Goal: Task Accomplishment & Management: Manage account settings

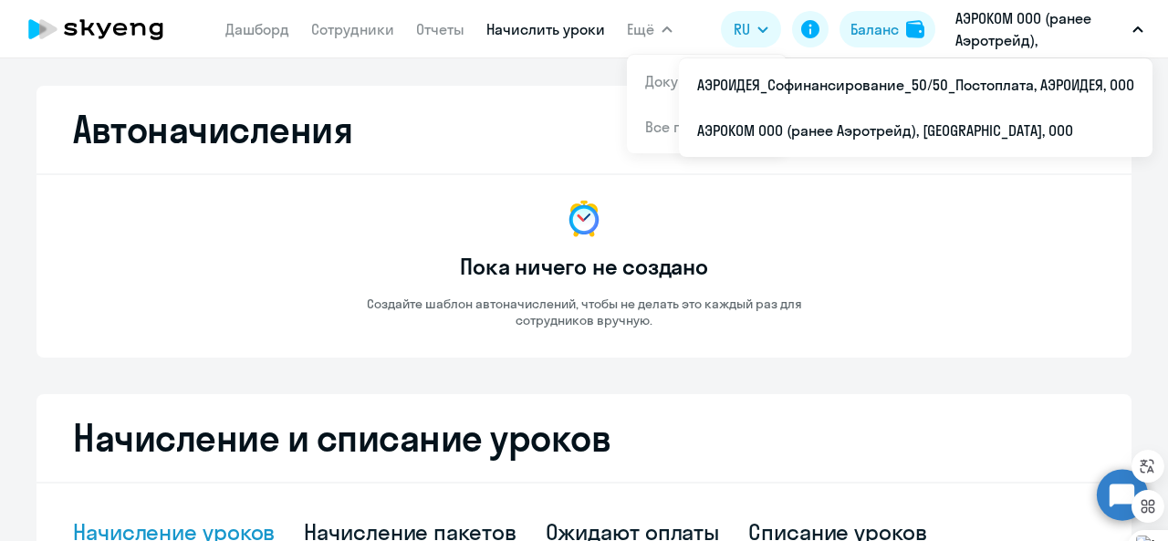
select select "10"
drag, startPoint x: 0, startPoint y: 0, endPoint x: 519, endPoint y: 31, distance: 520.0
click at [519, 31] on link "Начислить уроки" at bounding box center [545, 29] width 119 height 18
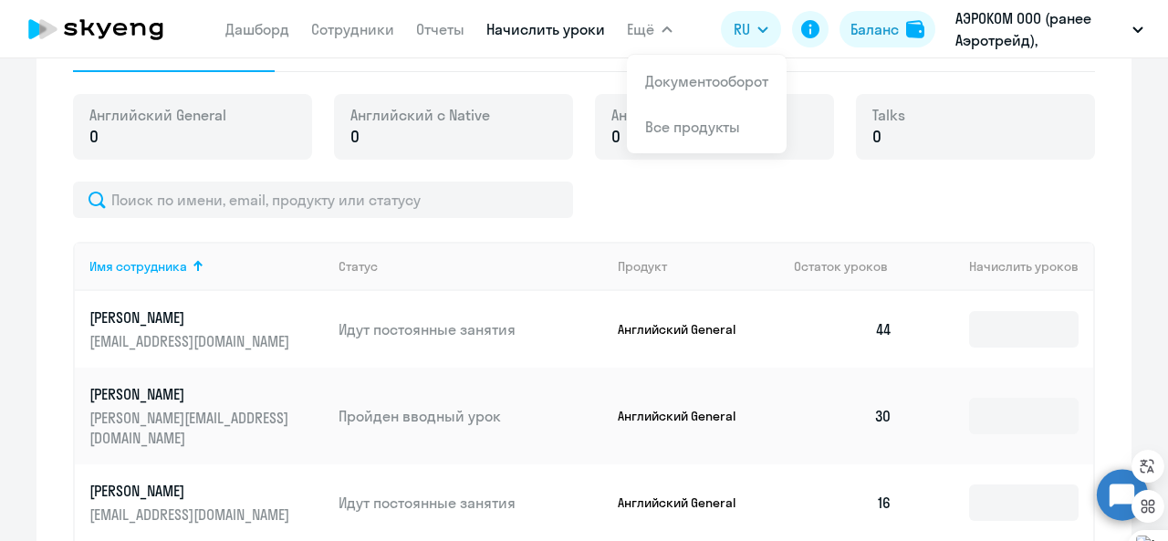
scroll to position [489, 0]
click at [729, 185] on div at bounding box center [584, 199] width 1022 height 36
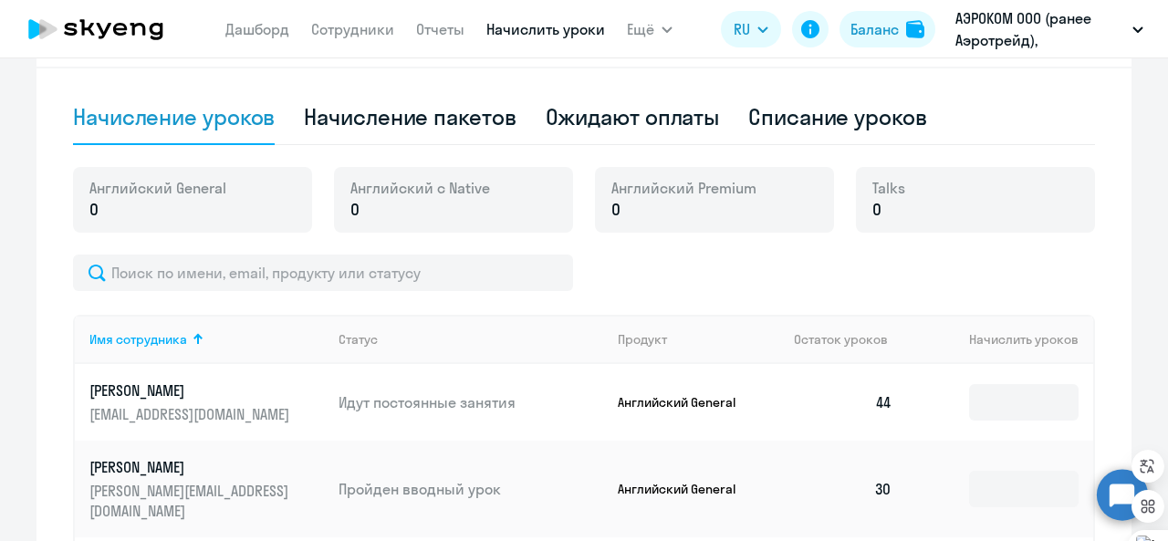
scroll to position [416, 0]
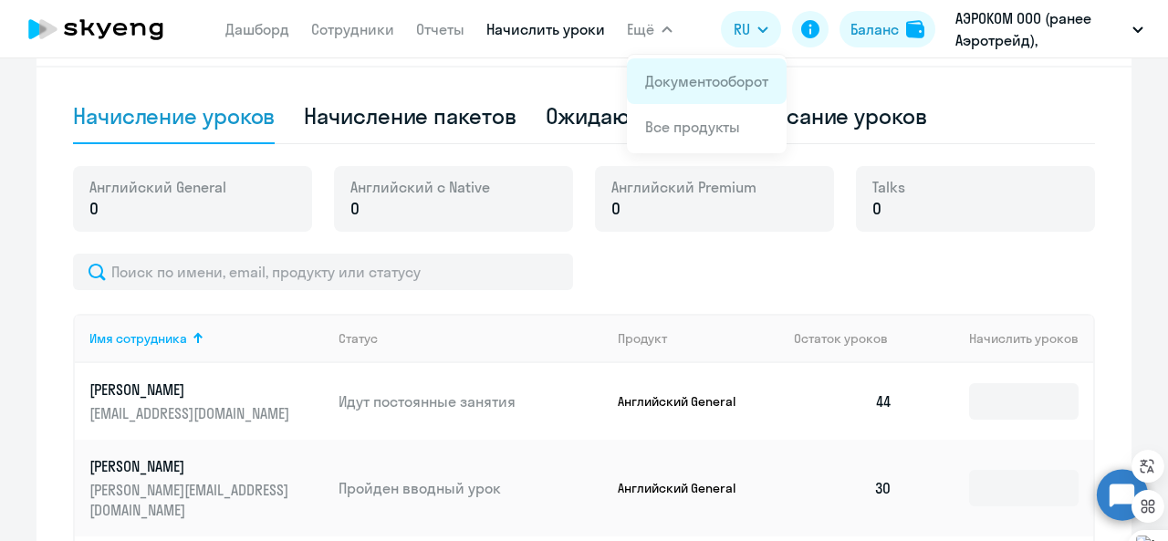
click at [658, 84] on link "Документооборот" at bounding box center [706, 81] width 123 height 18
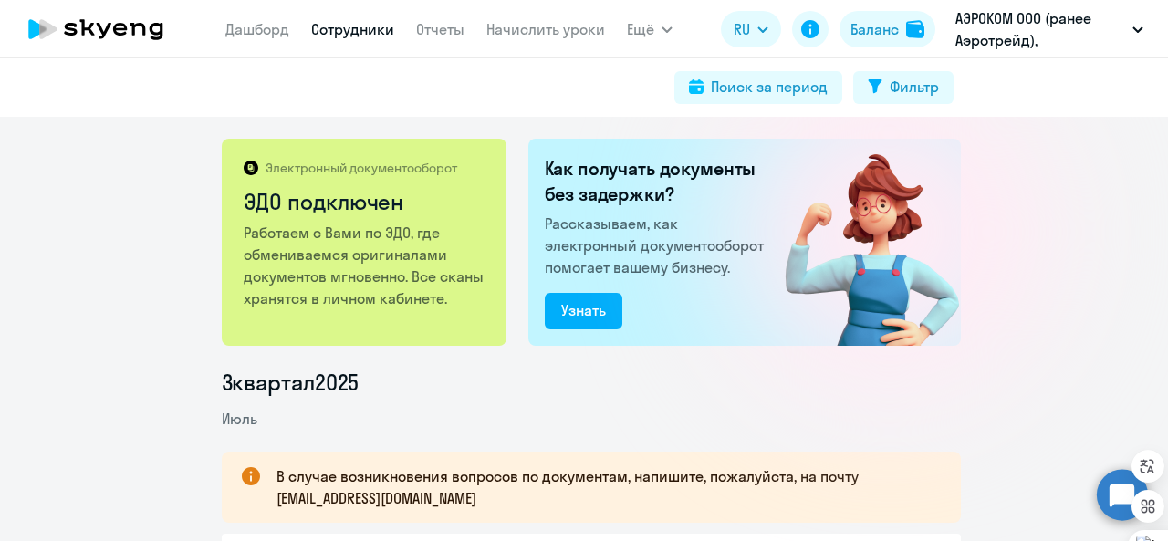
click at [337, 21] on link "Сотрудники" at bounding box center [352, 29] width 83 height 18
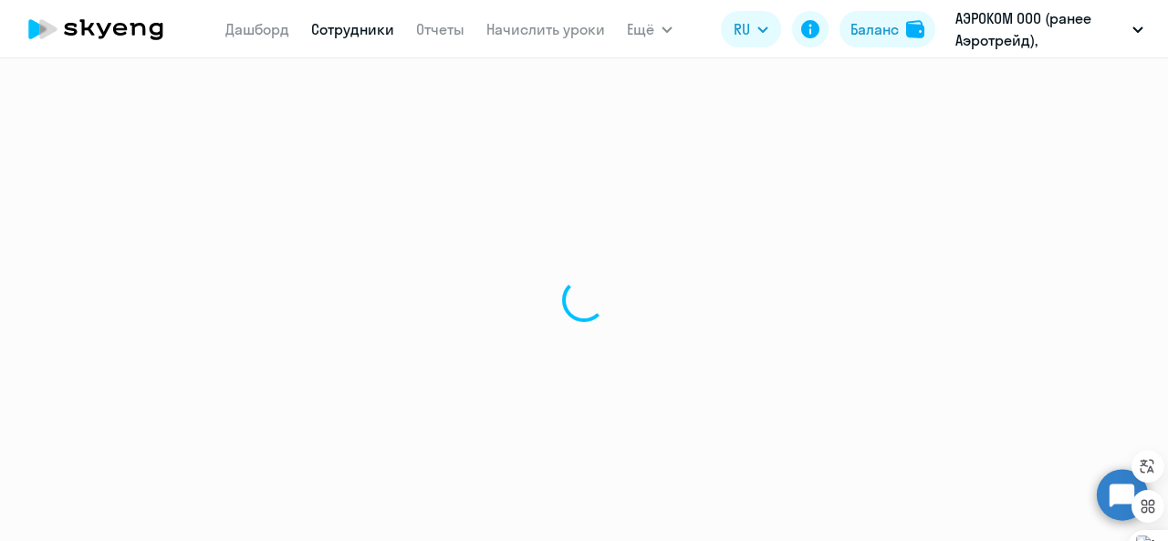
select select "30"
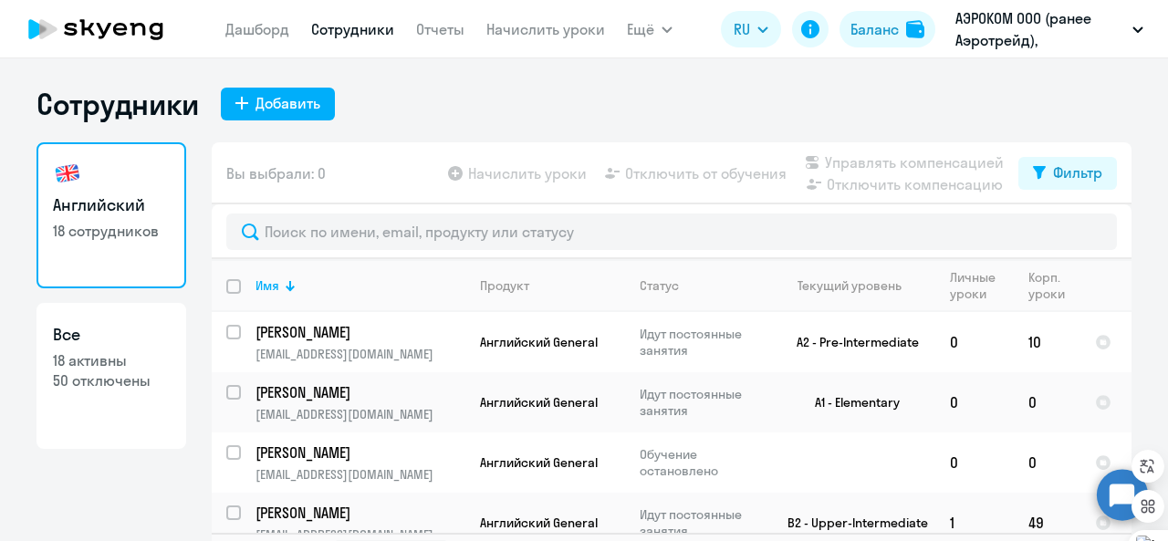
scroll to position [42, 0]
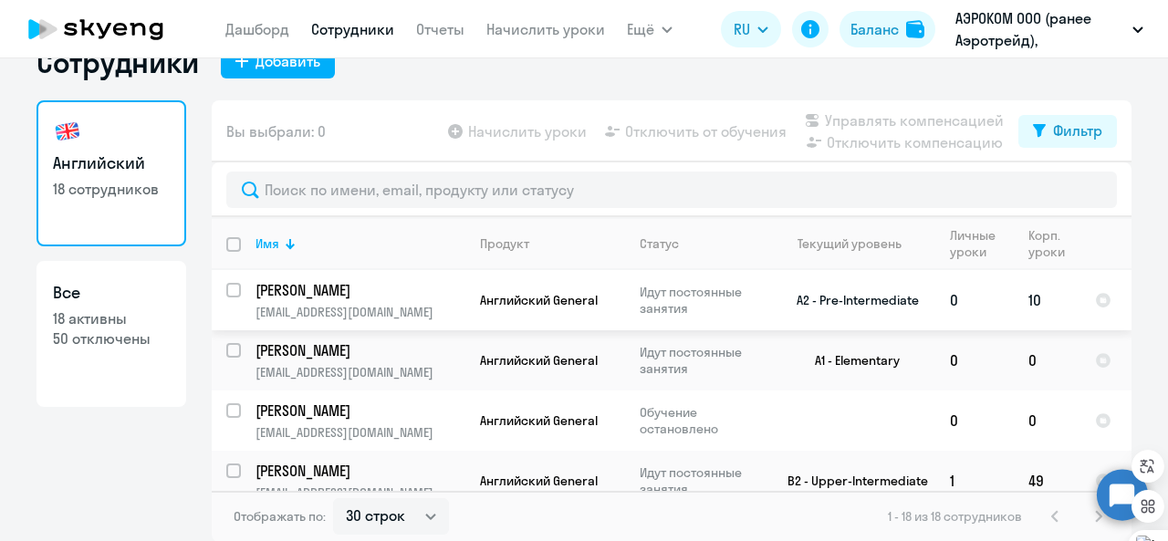
click at [231, 287] on input "select row 38629888" at bounding box center [244, 301] width 36 height 36
checkbox input "true"
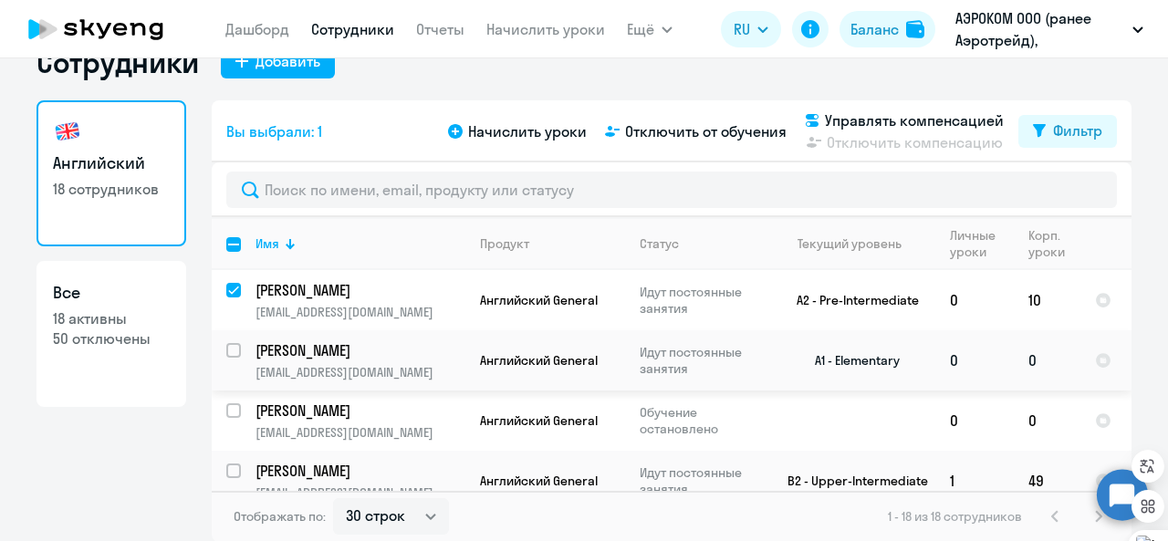
scroll to position [33, 0]
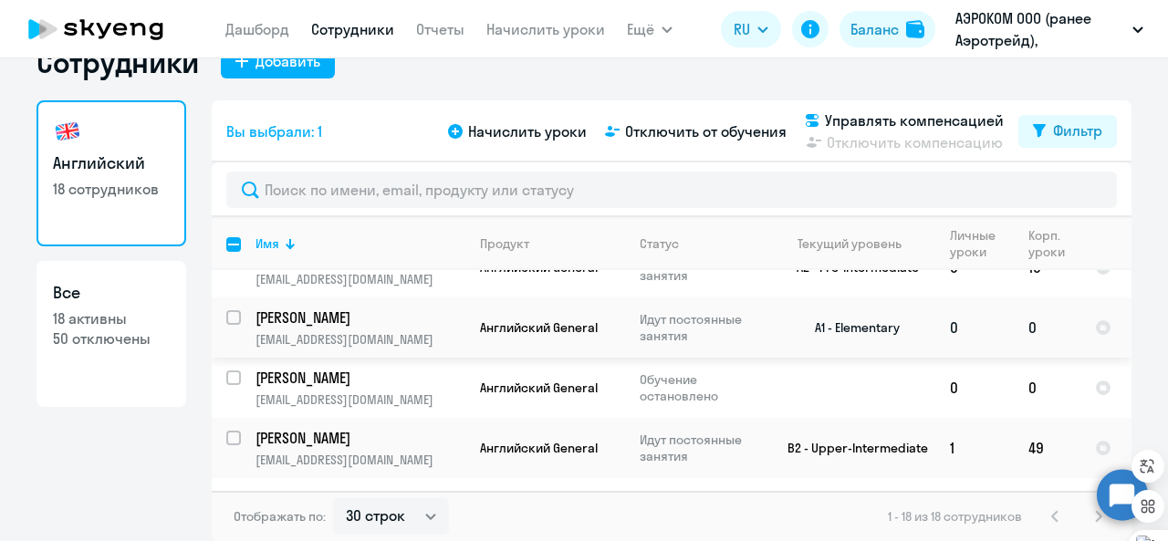
click at [232, 313] on input "select row 22587839" at bounding box center [244, 328] width 36 height 36
checkbox input "true"
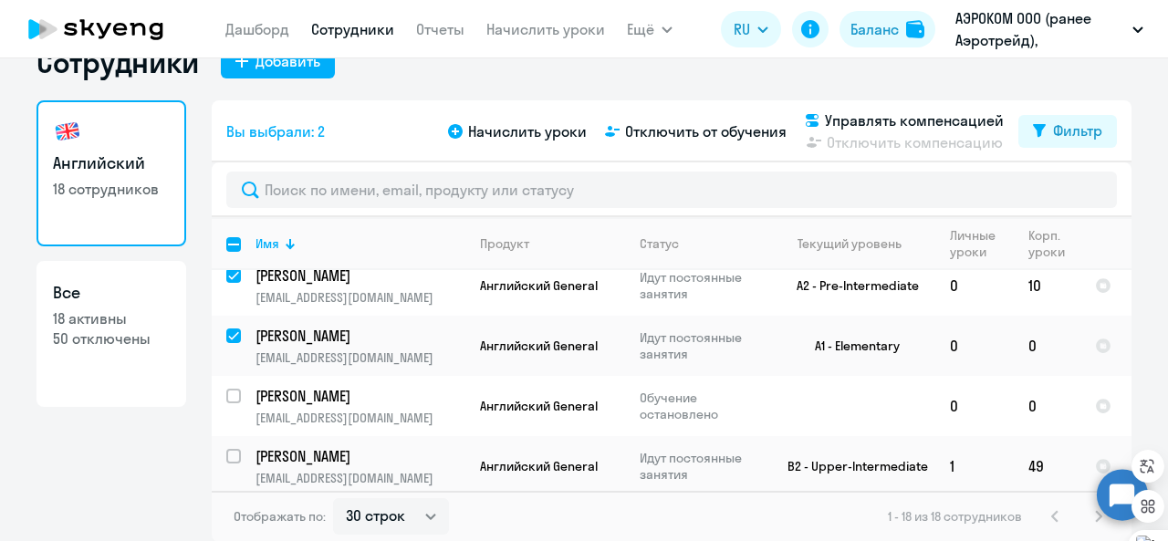
scroll to position [0, 0]
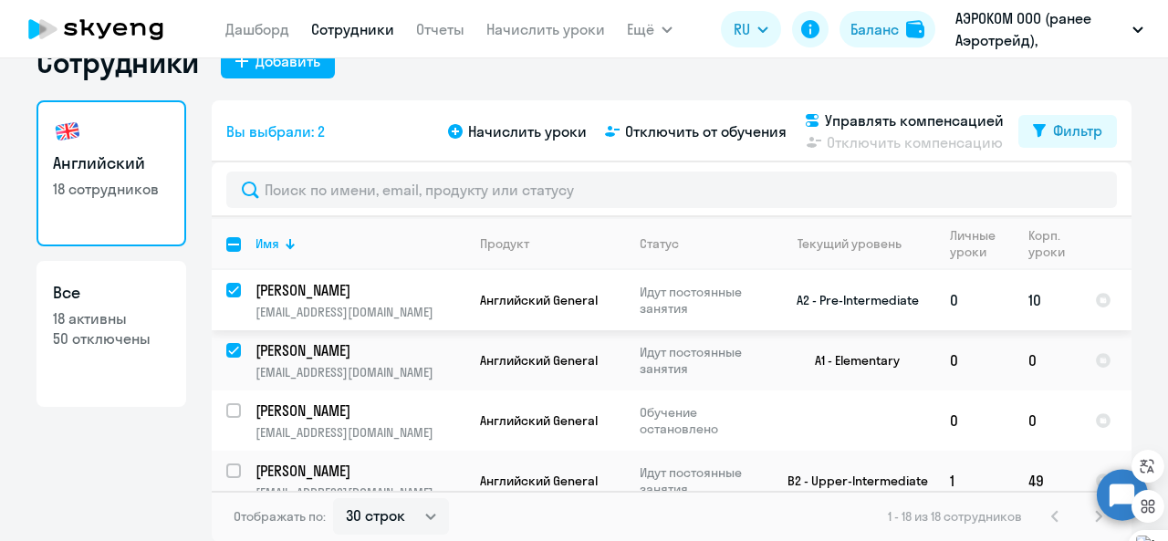
click at [227, 286] on input "deselect row 38629888" at bounding box center [244, 301] width 36 height 36
checkbox input "false"
click at [690, 141] on span "Отключить от обучения" at bounding box center [705, 131] width 161 height 22
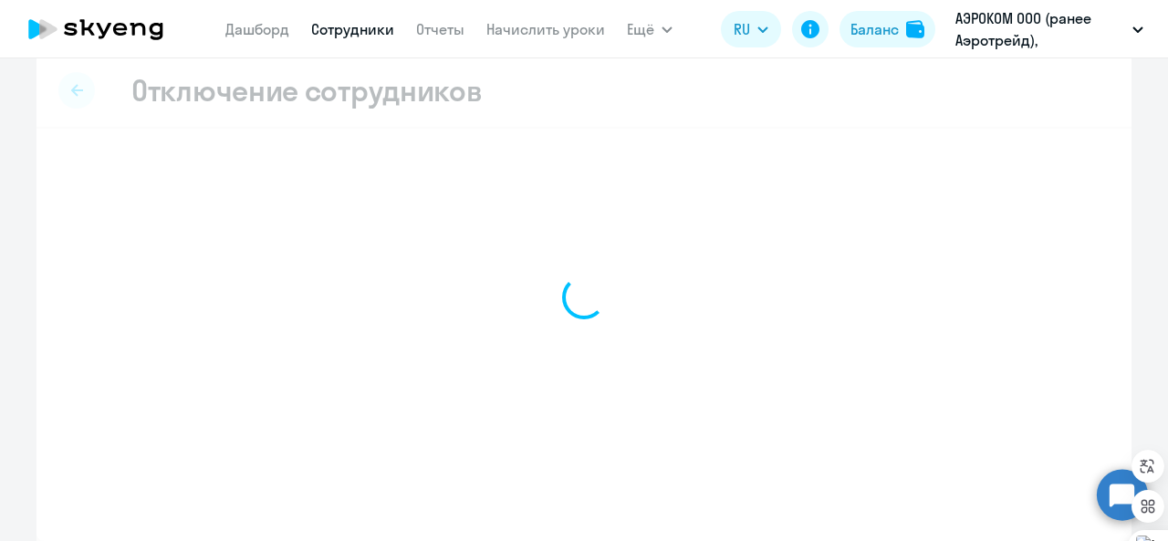
scroll to position [18, 0]
click at [690, 141] on div at bounding box center [583, 298] width 1095 height 487
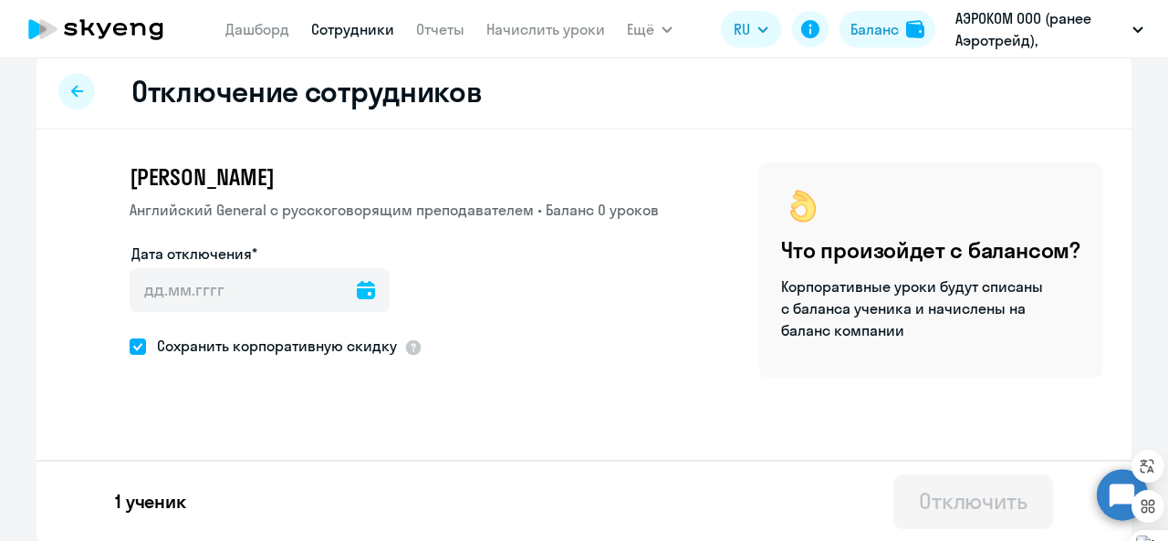
click at [130, 341] on span at bounding box center [138, 346] width 16 height 16
click at [129, 346] on input "Сохранить корпоративную скидку" at bounding box center [129, 346] width 1 height 1
checkbox input "false"
click at [357, 291] on icon at bounding box center [366, 290] width 18 height 18
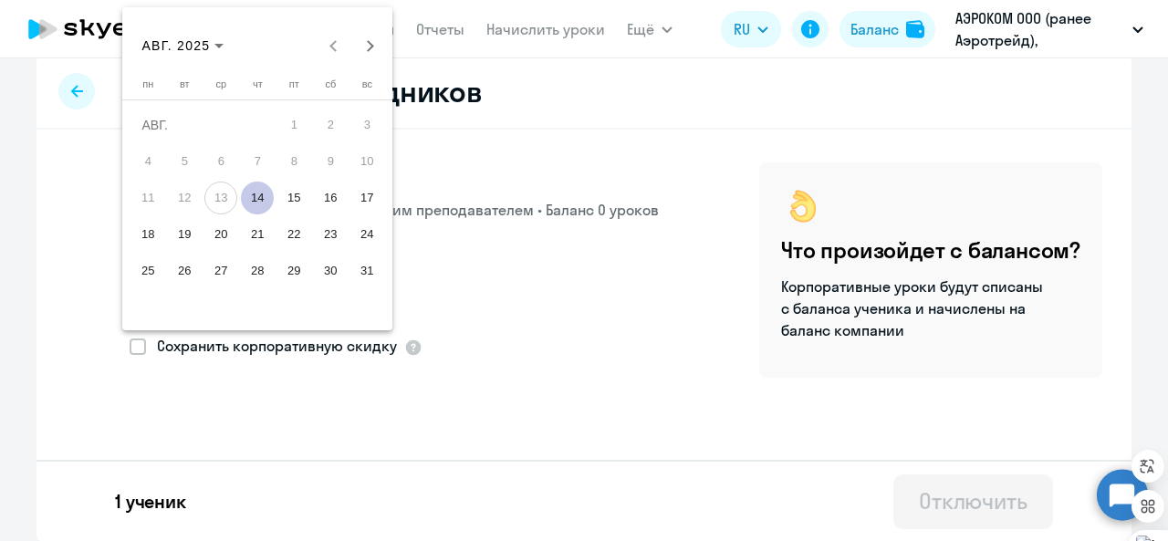
click at [257, 196] on span "14" at bounding box center [257, 198] width 33 height 33
type input "[DATE]"
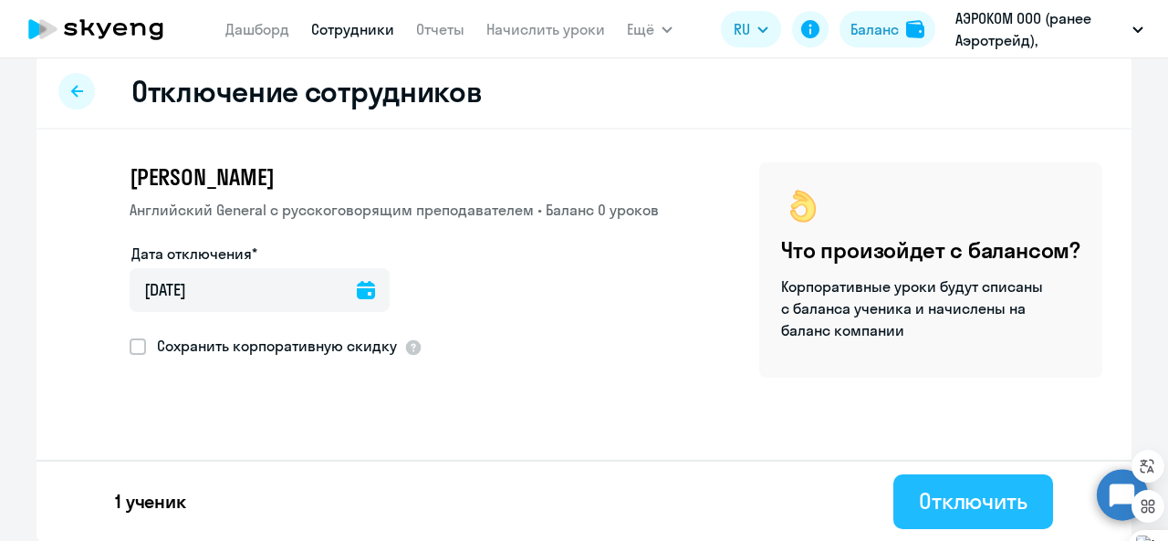
click at [933, 513] on div "Отключить" at bounding box center [973, 500] width 109 height 29
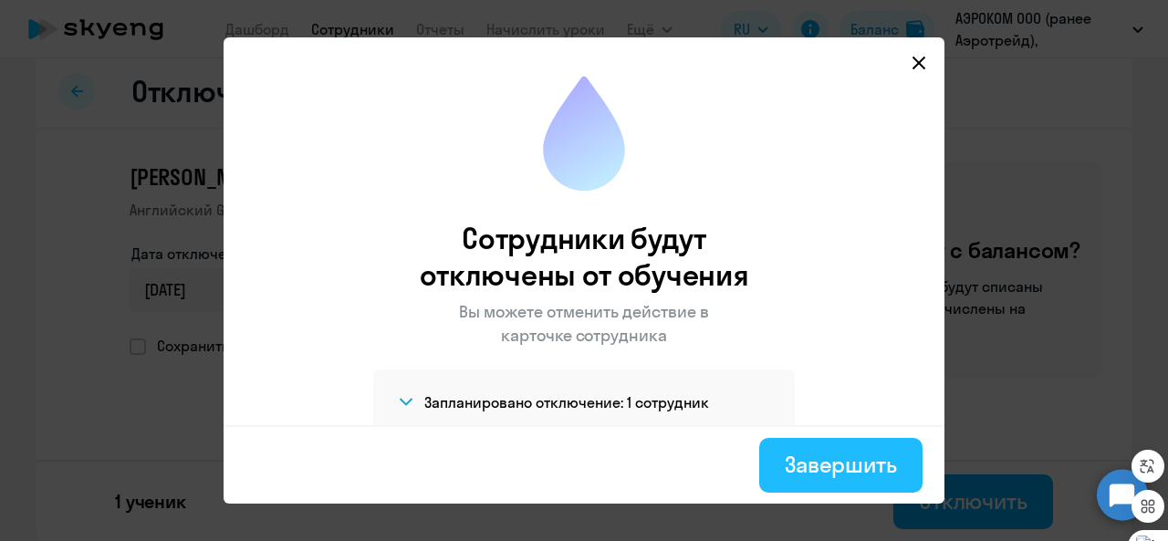
click at [838, 484] on button "Завершить" at bounding box center [840, 465] width 163 height 55
select select "30"
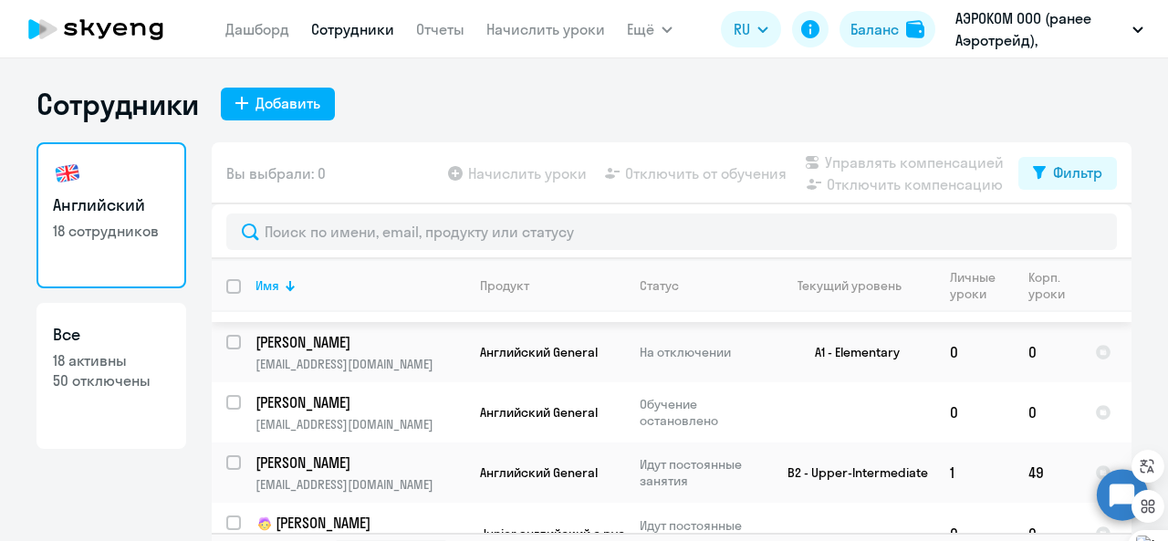
scroll to position [51, 0]
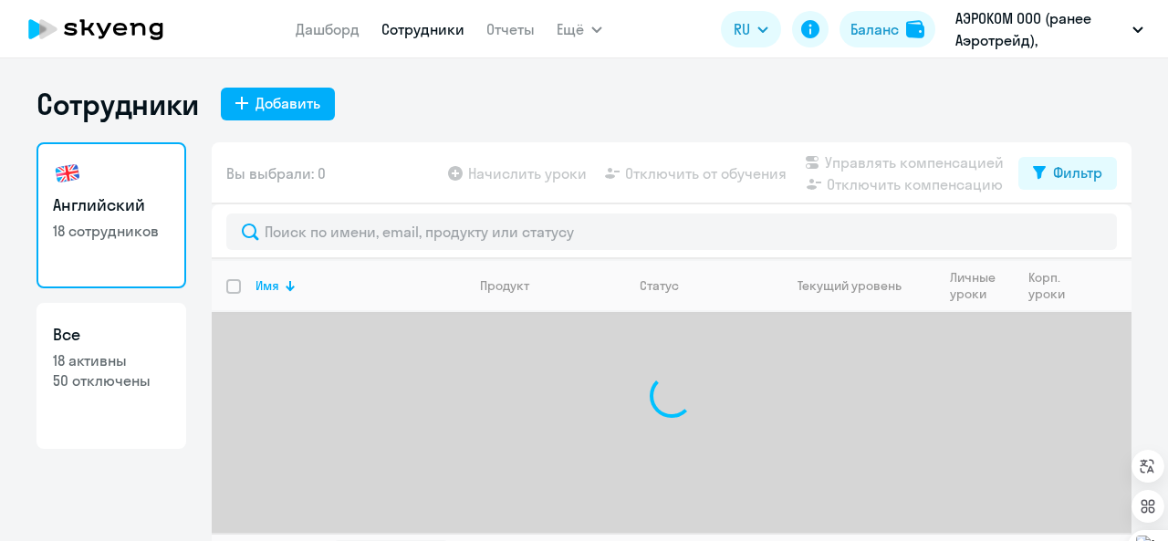
select select "30"
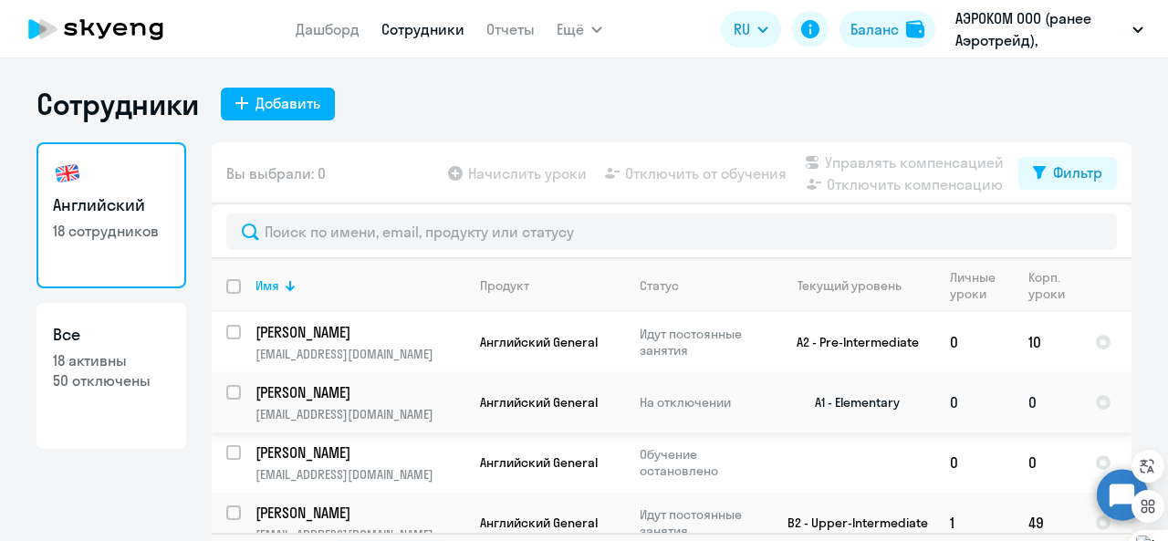
click at [230, 391] on input "select row 22587839" at bounding box center [244, 403] width 36 height 36
checkbox input "true"
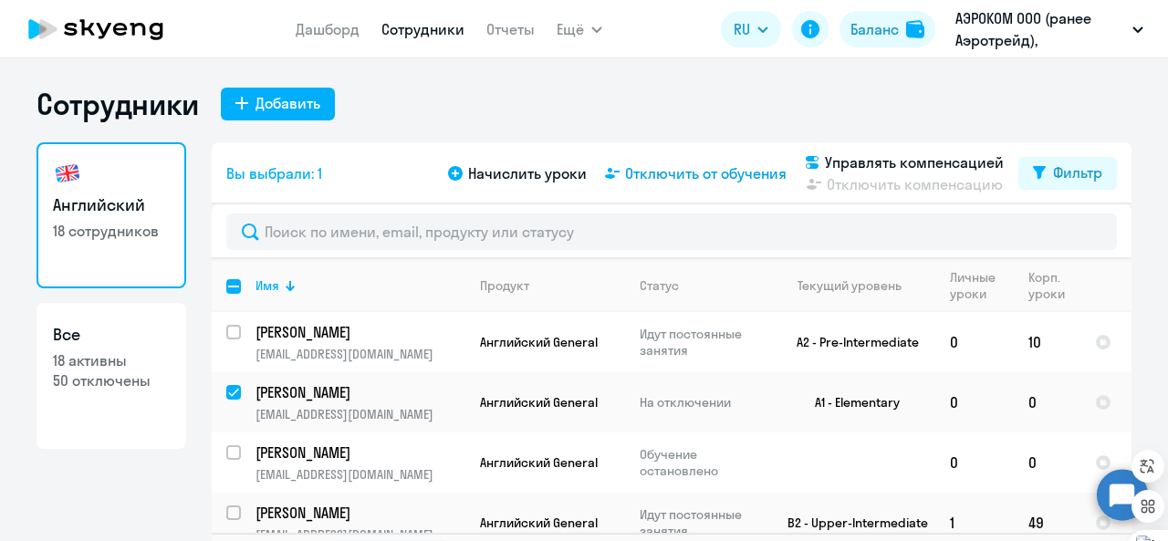
click at [677, 182] on span "Отключить от обучения" at bounding box center [705, 173] width 161 height 22
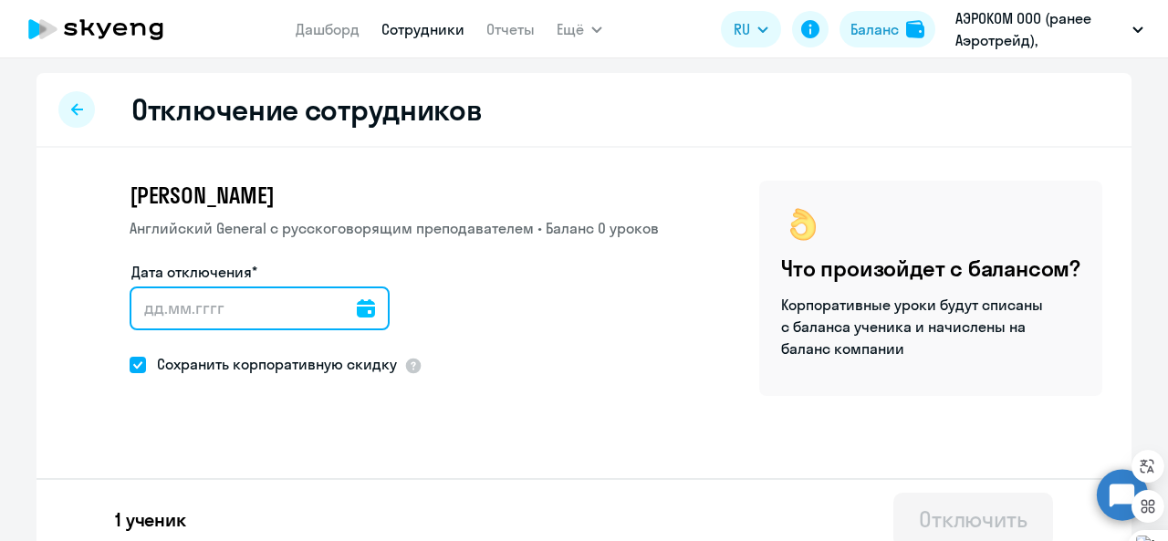
click at [357, 319] on input "Дата отключения*" at bounding box center [260, 308] width 260 height 44
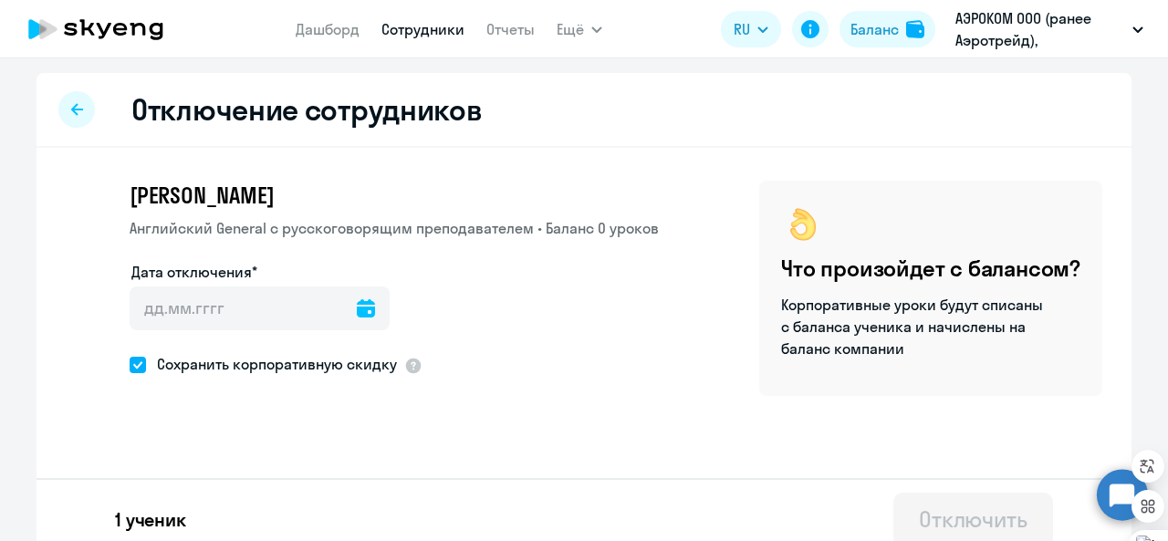
click at [357, 306] on icon at bounding box center [366, 308] width 18 height 18
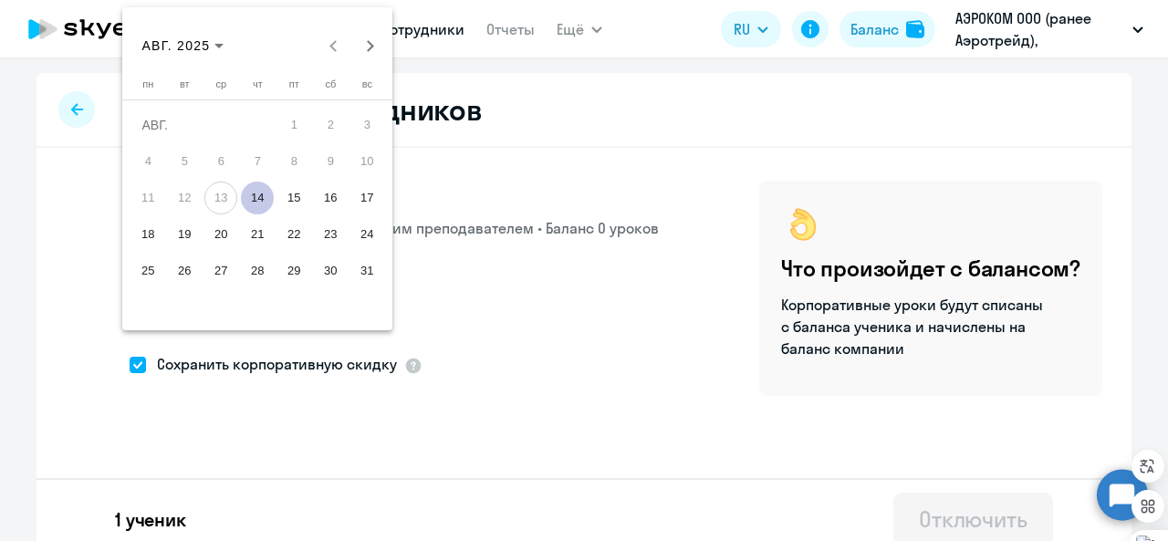
click at [263, 196] on span "14" at bounding box center [257, 198] width 33 height 33
type input "[DATE]"
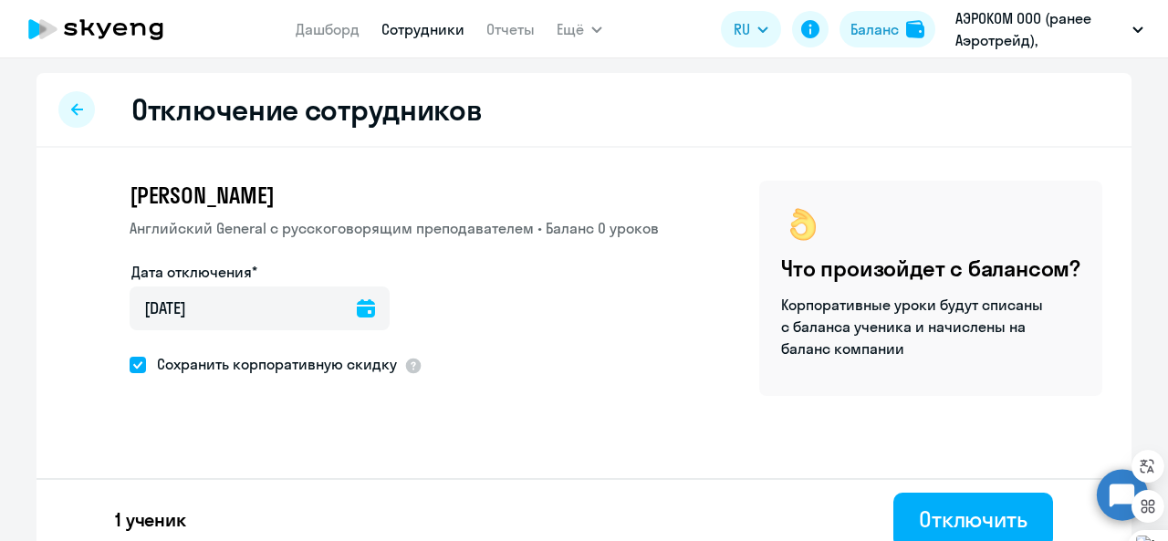
scroll to position [18, 0]
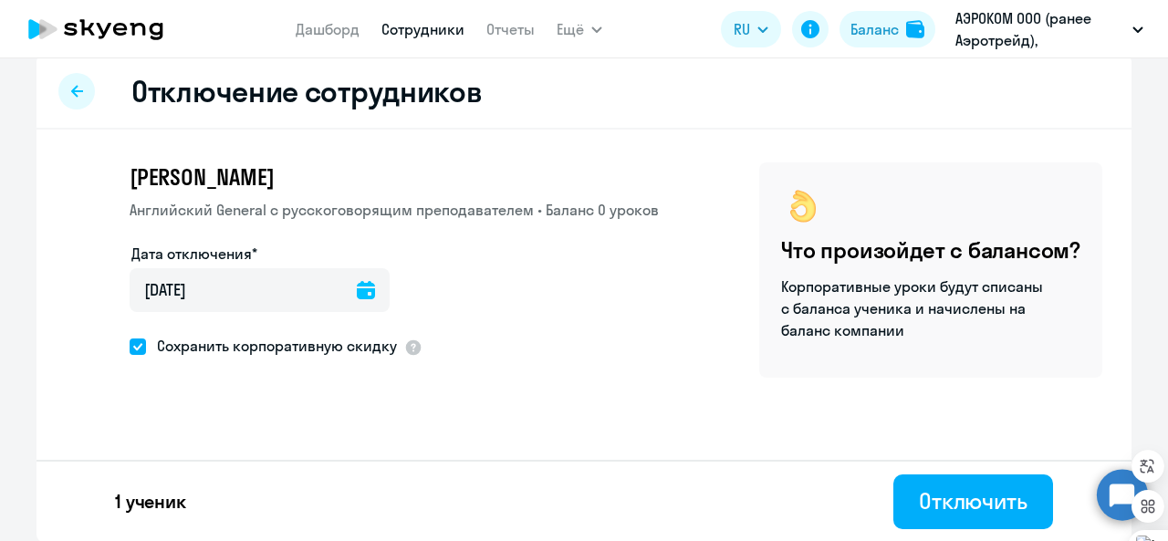
click at [130, 348] on span at bounding box center [138, 346] width 16 height 16
click at [129, 347] on input "Сохранить корпоративную скидку" at bounding box center [129, 346] width 1 height 1
checkbox input "false"
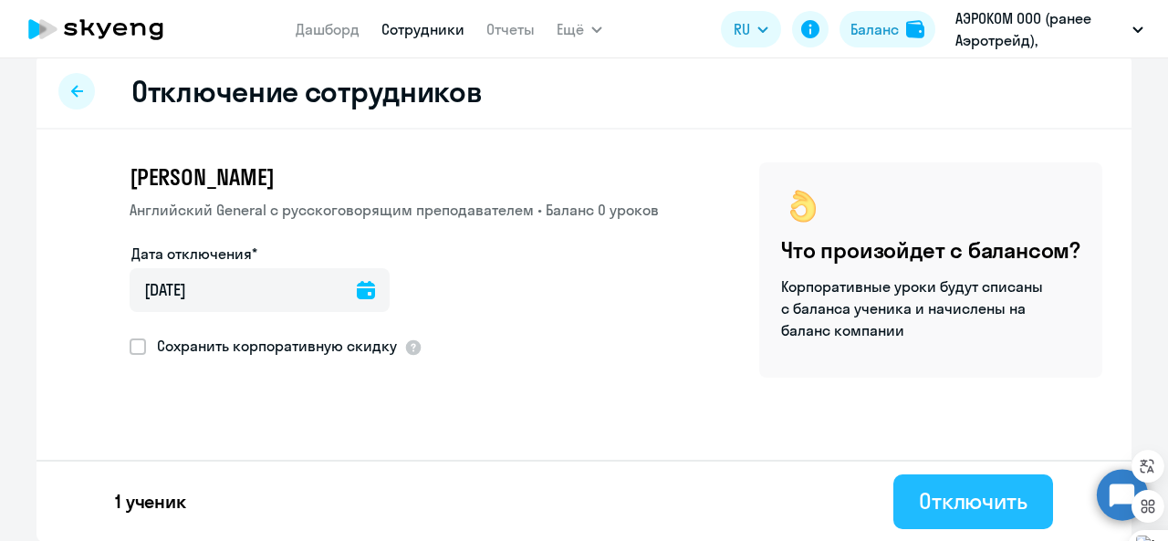
click at [974, 496] on div "Отключить" at bounding box center [973, 500] width 109 height 29
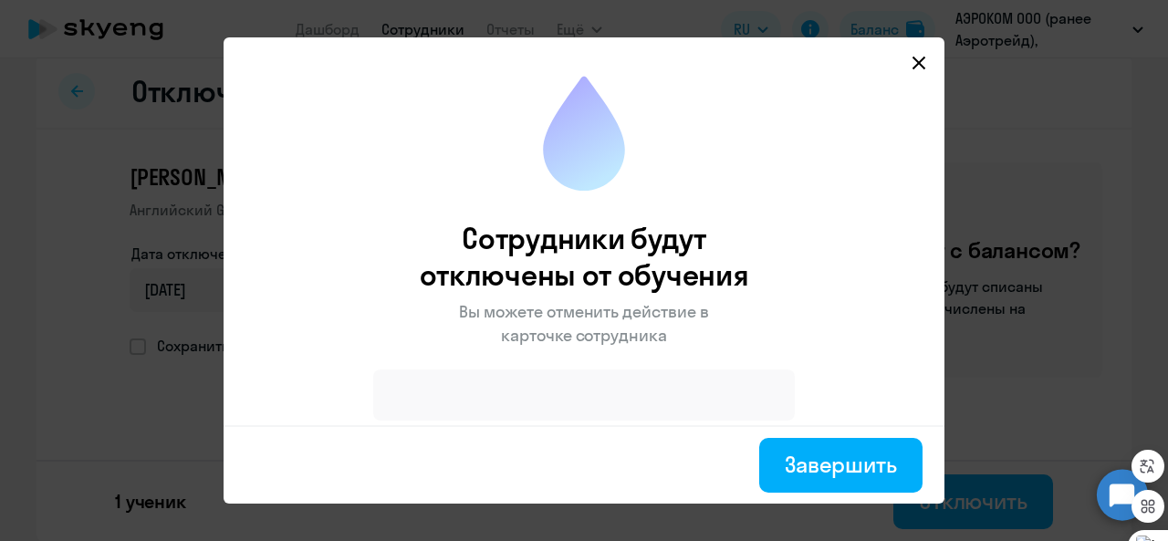
scroll to position [16, 0]
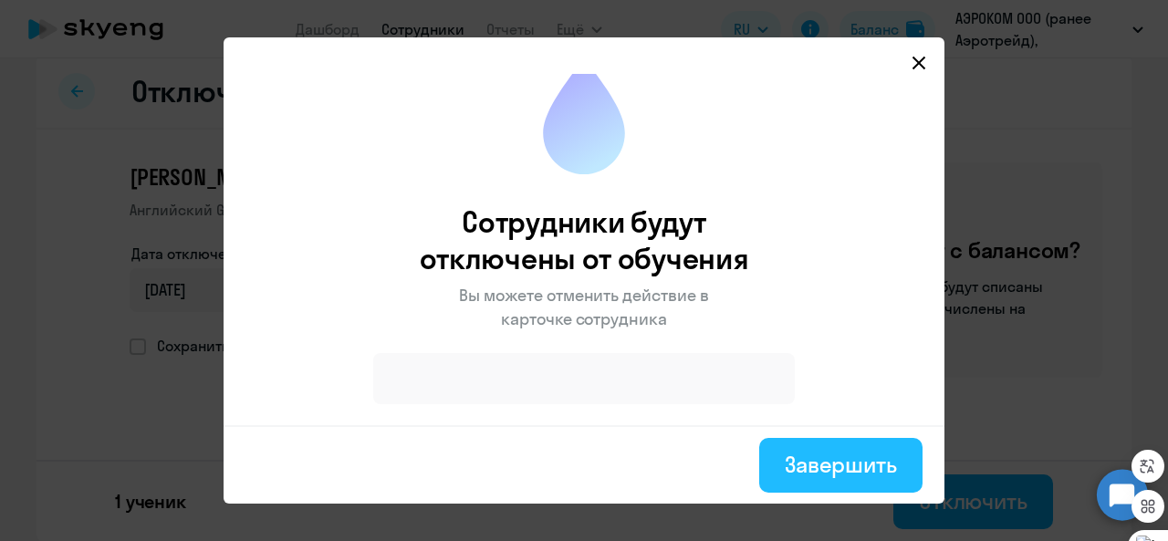
click at [829, 461] on div "Завершить" at bounding box center [841, 464] width 112 height 29
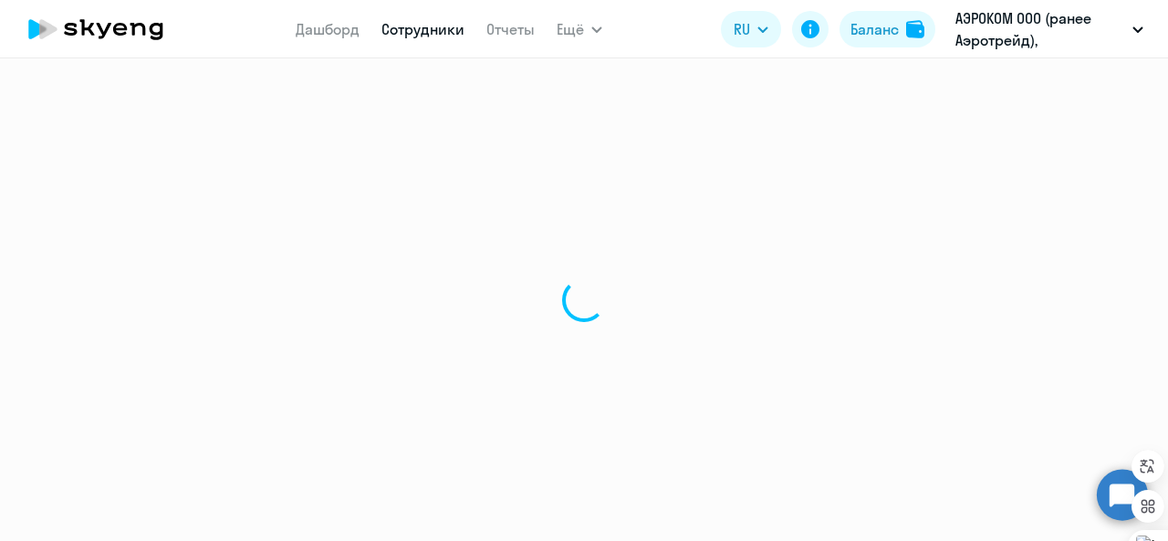
select select "30"
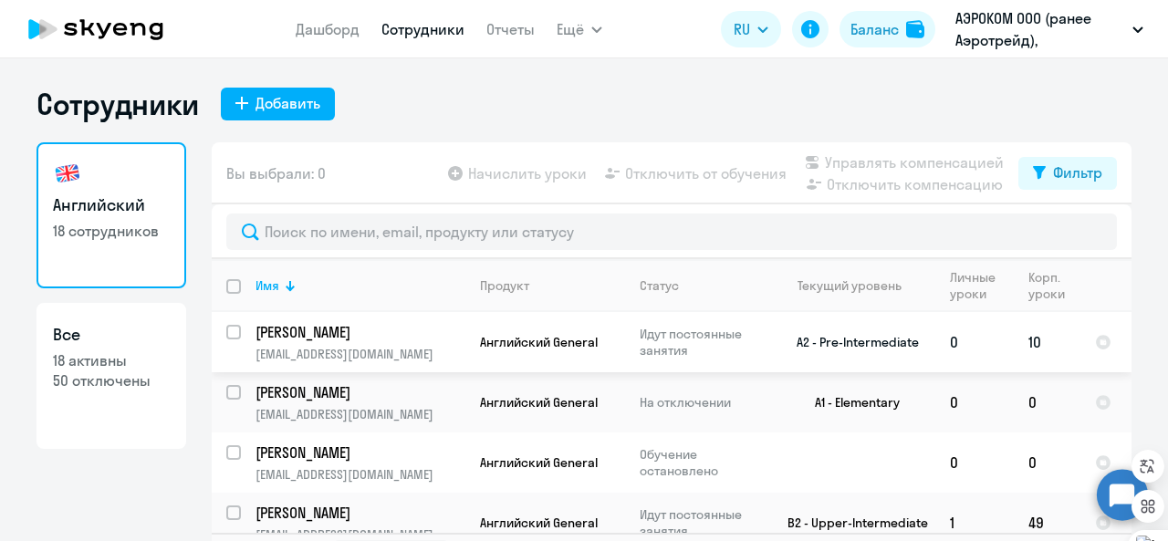
click at [395, 345] on td "Шевченко Дмитрий ldf0@yandex.ru" at bounding box center [353, 342] width 224 height 60
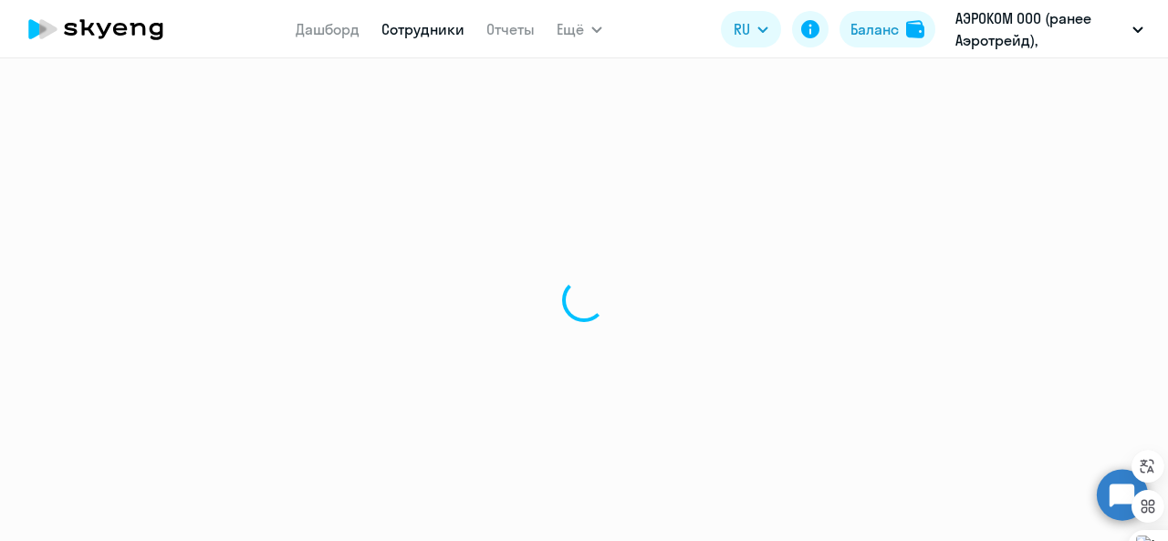
select select "english"
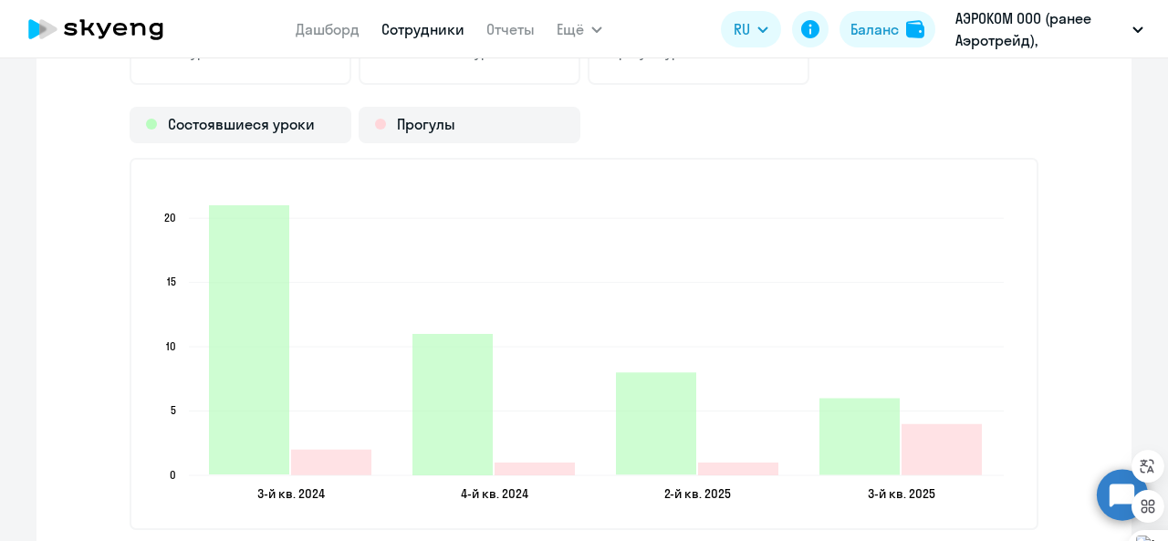
scroll to position [2615, 0]
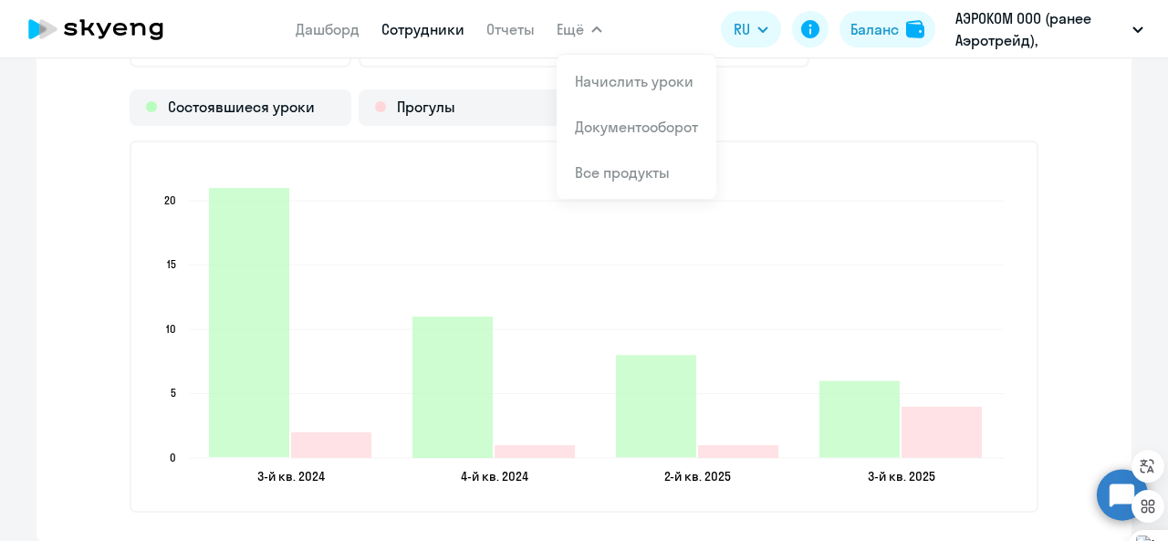
click at [398, 32] on link "Сотрудники" at bounding box center [422, 29] width 83 height 18
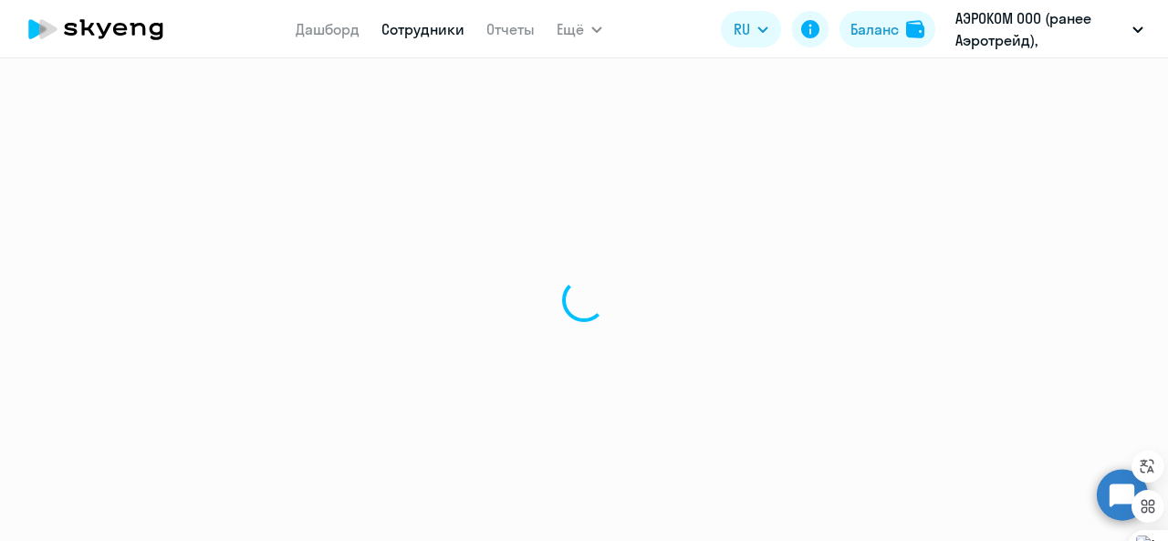
select select "30"
